Goal: Task Accomplishment & Management: Use online tool/utility

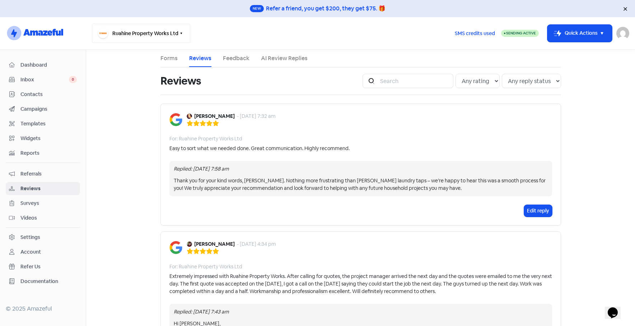
click at [182, 33] on icon "button" at bounding box center [181, 33] width 6 height 6
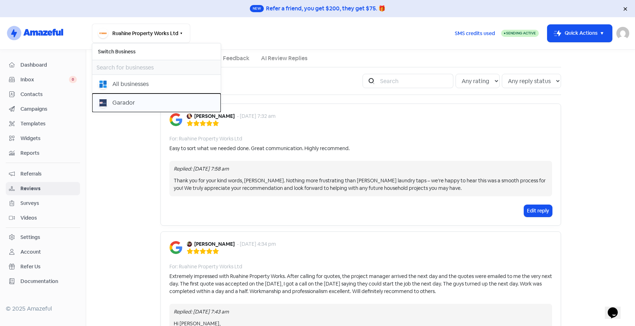
click at [132, 104] on div "Garador" at bounding box center [123, 103] width 23 height 9
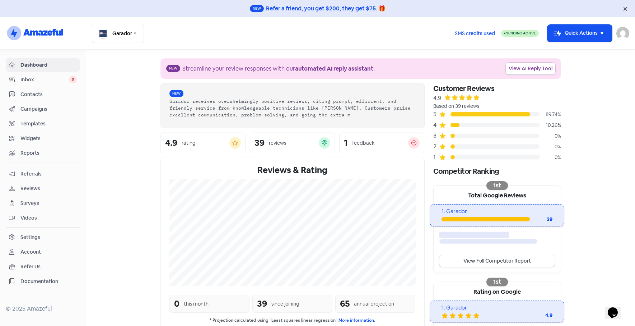
click at [27, 188] on span "Reviews" at bounding box center [48, 189] width 56 height 8
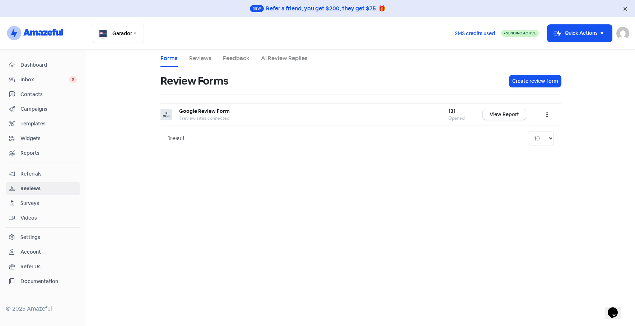
click at [206, 60] on link "Reviews" at bounding box center [200, 58] width 22 height 9
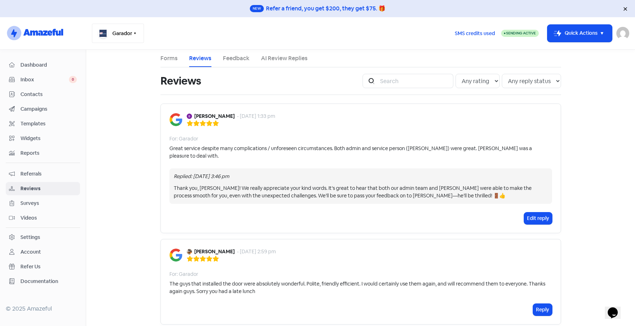
click at [128, 36] on button "Garador" at bounding box center [118, 33] width 52 height 19
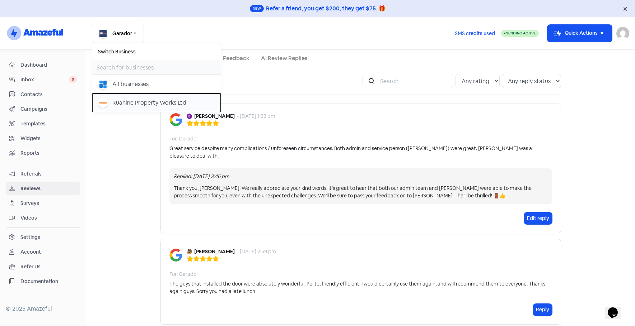
click at [132, 98] on div "Ruahine Property Works Ltd" at bounding box center [156, 103] width 117 height 10
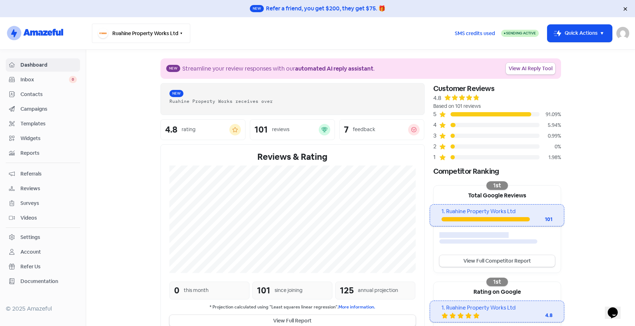
click at [131, 30] on button "Ruahine Property Works Ltd" at bounding box center [141, 33] width 98 height 19
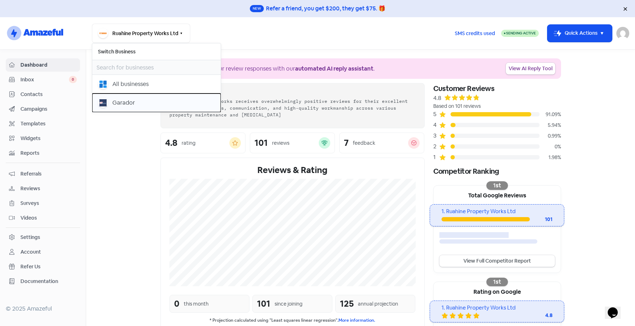
click at [122, 97] on button "Garador" at bounding box center [156, 103] width 128 height 19
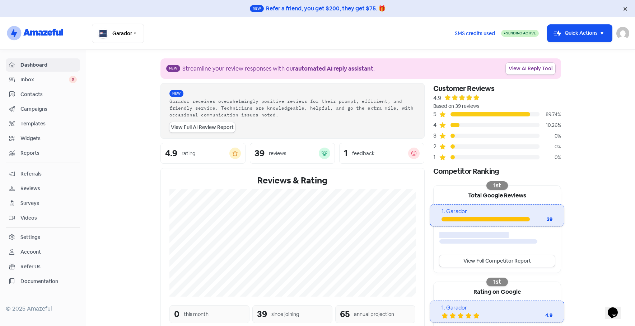
drag, startPoint x: 27, startPoint y: 190, endPoint x: 41, endPoint y: 183, distance: 15.6
click at [27, 189] on span "Reviews" at bounding box center [48, 189] width 56 height 8
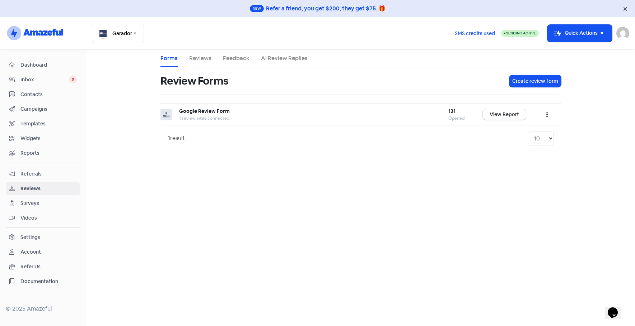
click at [200, 60] on link "Reviews" at bounding box center [200, 58] width 22 height 9
